Goal: Transaction & Acquisition: Purchase product/service

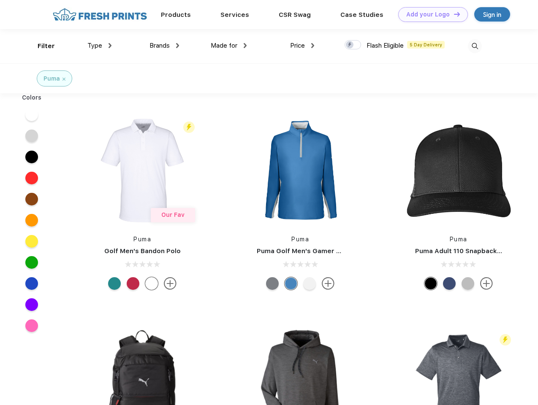
click at [430, 14] on link "Add your Logo Design Tool" at bounding box center [433, 14] width 70 height 15
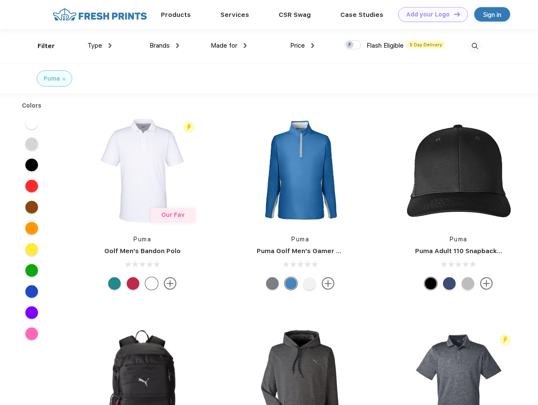
click at [0, 0] on div "Design Tool" at bounding box center [0, 0] width 0 height 0
click at [453, 14] on link "Add your Logo Design Tool" at bounding box center [433, 14] width 70 height 15
click at [41, 46] on div "Filter" at bounding box center [46, 46] width 17 height 10
click at [100, 46] on span "Type" at bounding box center [94, 46] width 15 height 8
click at [164, 46] on span "Brands" at bounding box center [159, 46] width 20 height 8
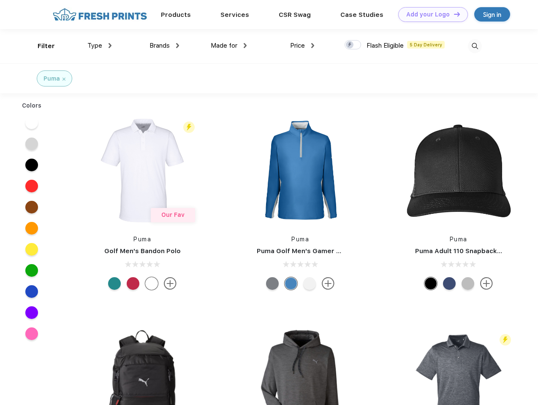
click at [229, 46] on span "Made for" at bounding box center [224, 46] width 27 height 8
click at [302, 46] on span "Price" at bounding box center [297, 46] width 15 height 8
click at [353, 45] on div at bounding box center [352, 44] width 16 height 9
click at [350, 45] on input "checkbox" at bounding box center [346, 42] width 5 height 5
click at [474, 46] on img at bounding box center [475, 46] width 14 height 14
